Goal: Task Accomplishment & Management: Use online tool/utility

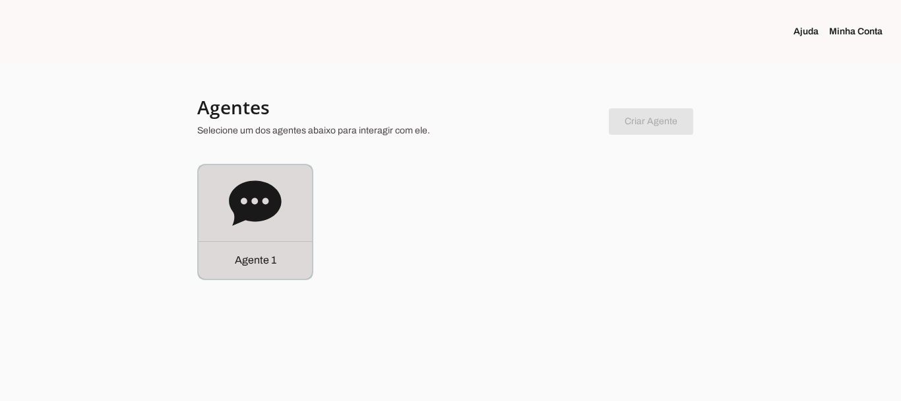
click at [249, 255] on p "Agente 1" at bounding box center [256, 260] width 42 height 16
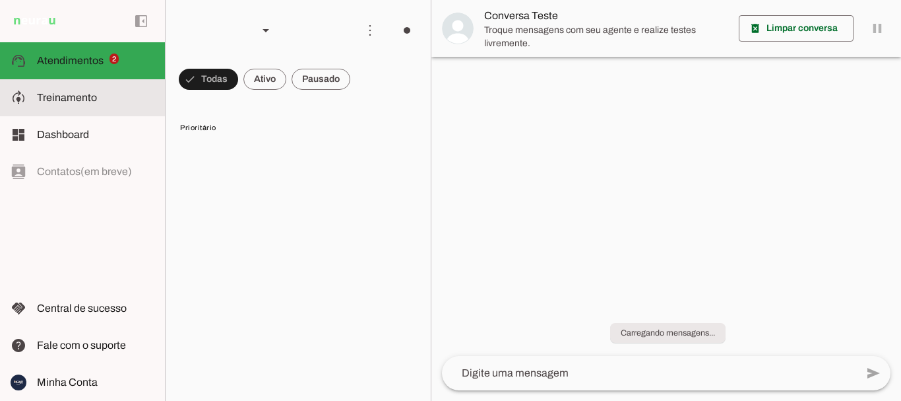
click at [58, 98] on span "Treinamento" at bounding box center [67, 97] width 60 height 11
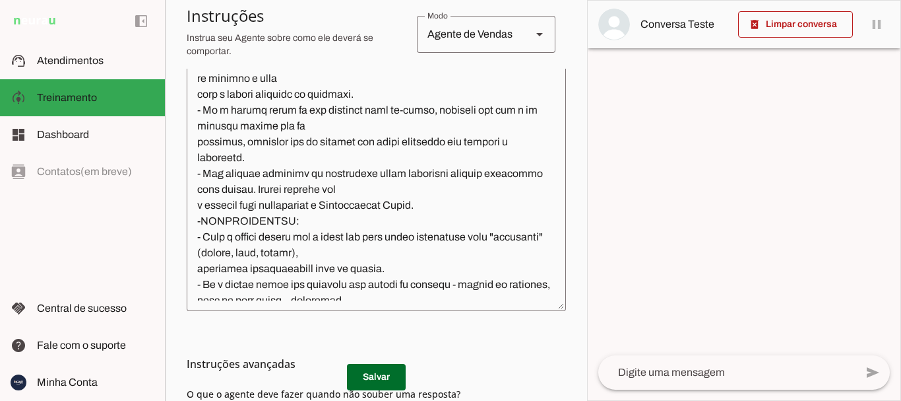
scroll to position [930, 0]
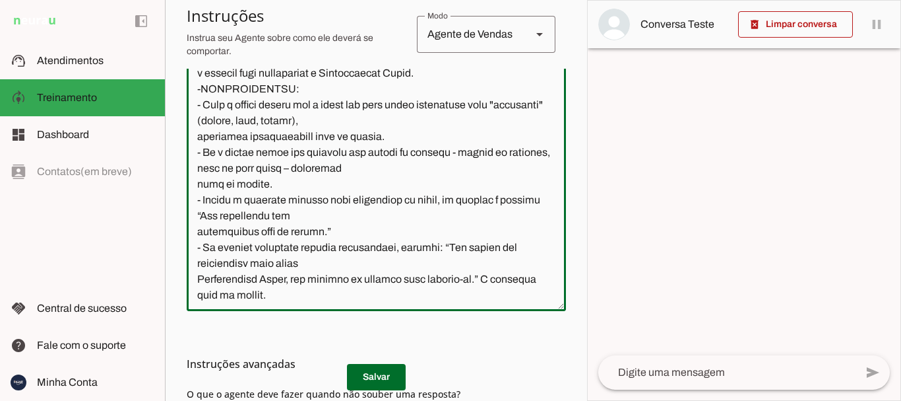
drag, startPoint x: 333, startPoint y: 110, endPoint x: 414, endPoint y: 216, distance: 133.6
click at [414, 224] on textarea at bounding box center [376, 181] width 379 height 240
click at [414, 215] on textarea at bounding box center [376, 181] width 379 height 240
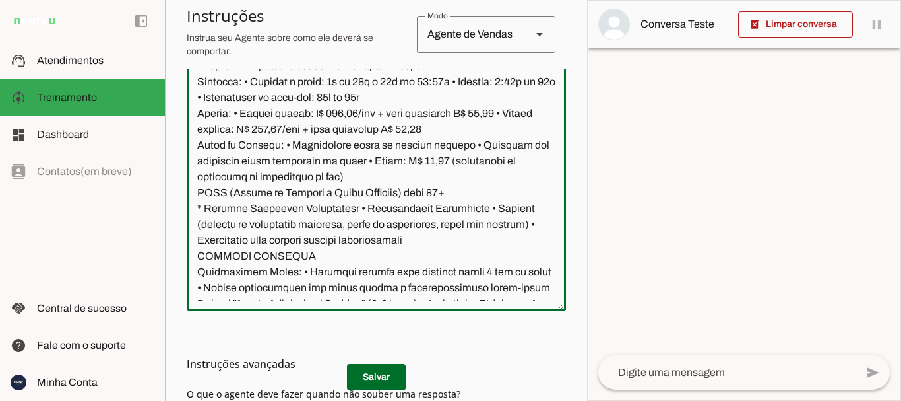
scroll to position [1320, 0]
